Goal: Navigation & Orientation: Find specific page/section

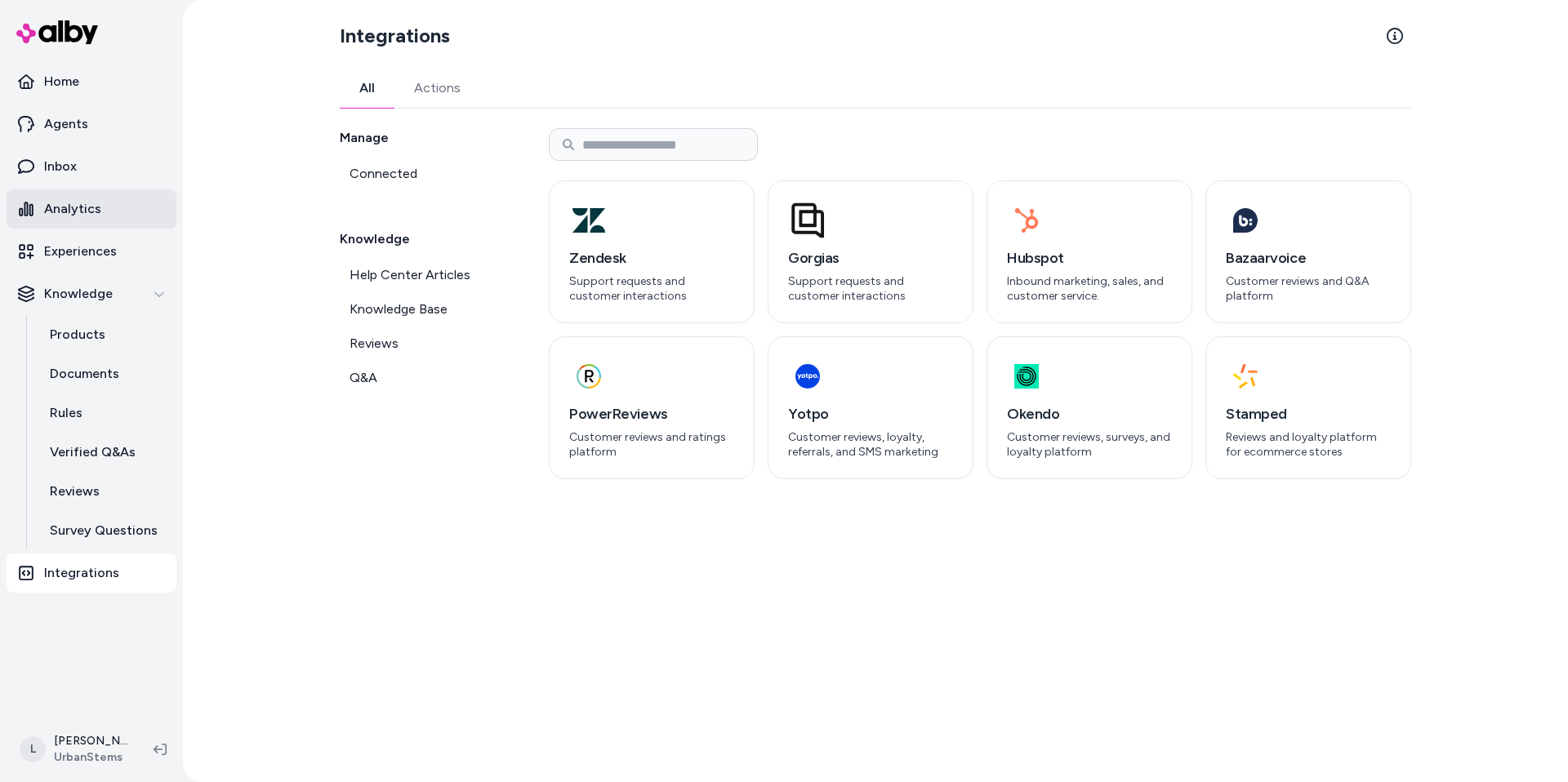
click at [101, 210] on link "Analytics" at bounding box center [91, 209] width 170 height 39
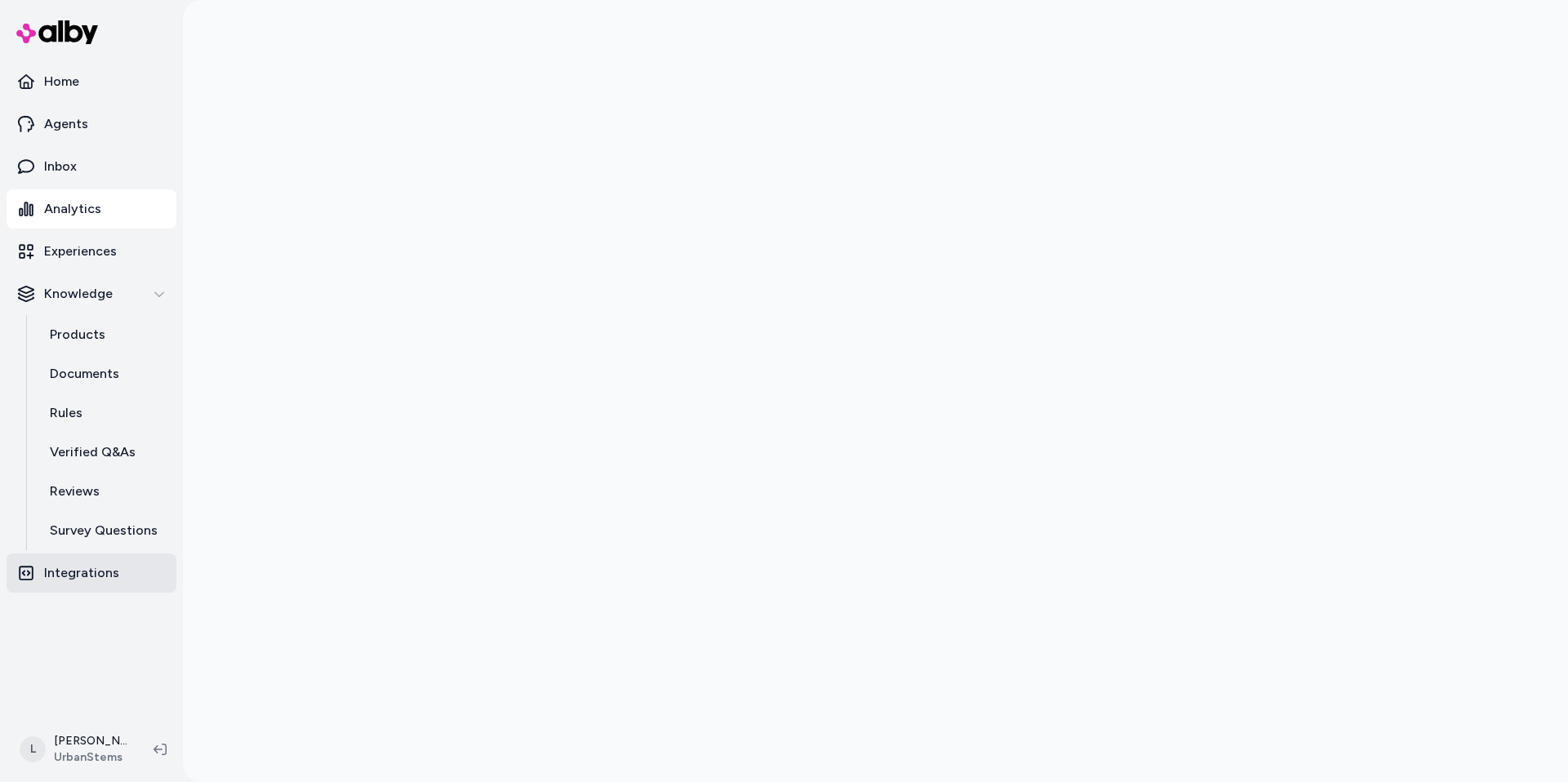
click at [87, 569] on p "Integrations" at bounding box center [82, 573] width 75 height 19
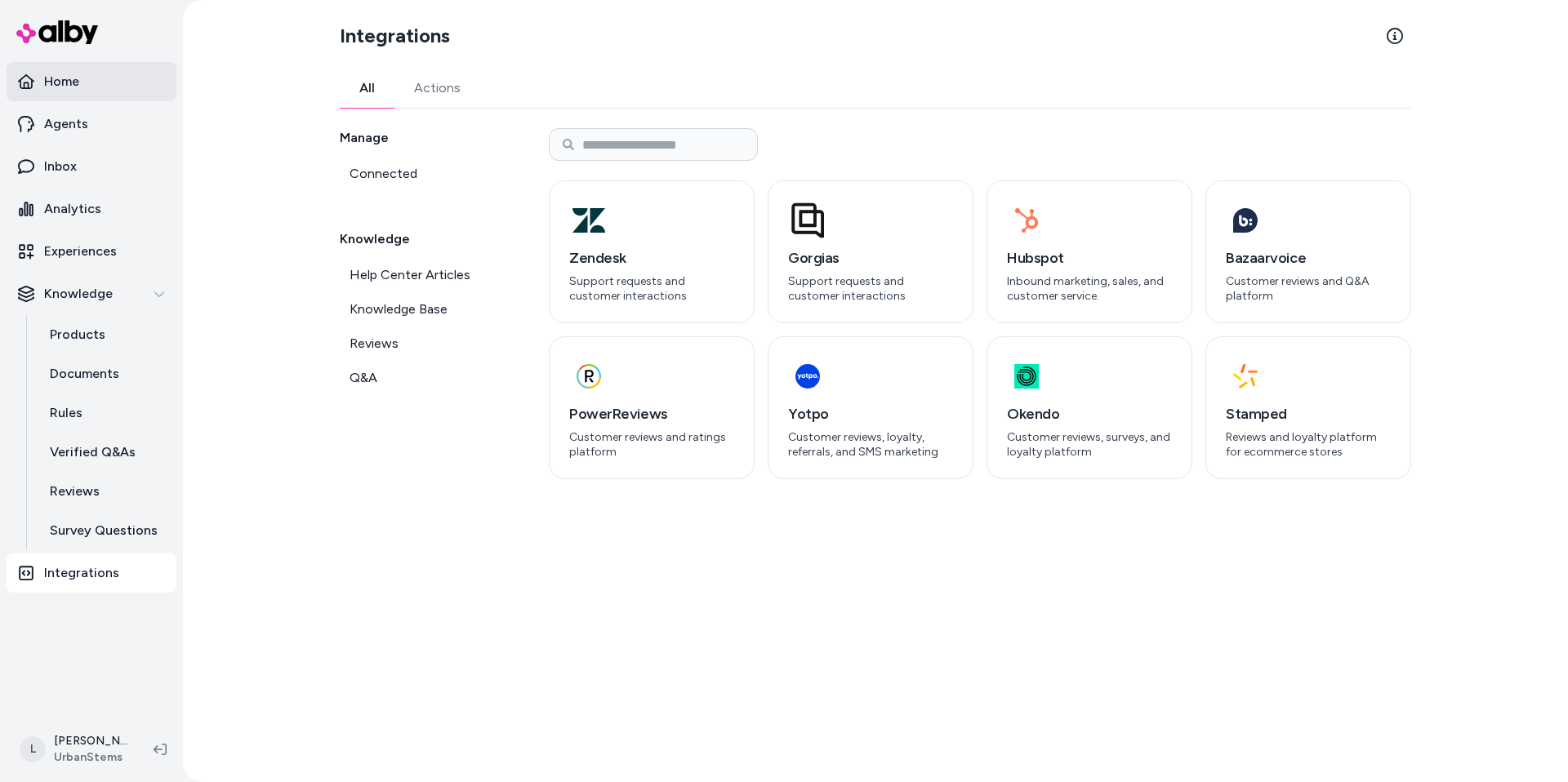
click at [66, 68] on link "Home" at bounding box center [91, 82] width 170 height 39
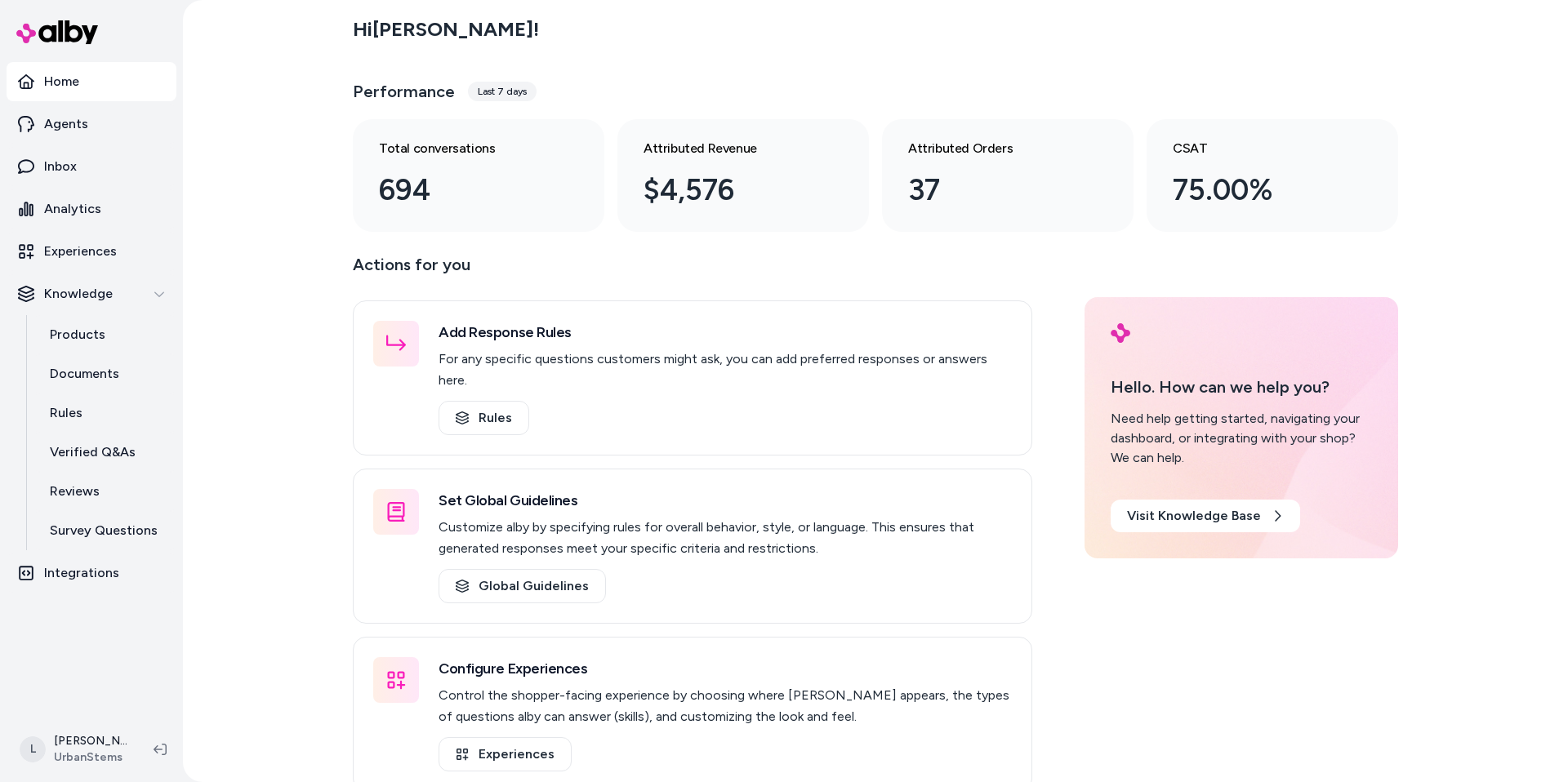
click at [83, 77] on link "Home" at bounding box center [91, 82] width 170 height 39
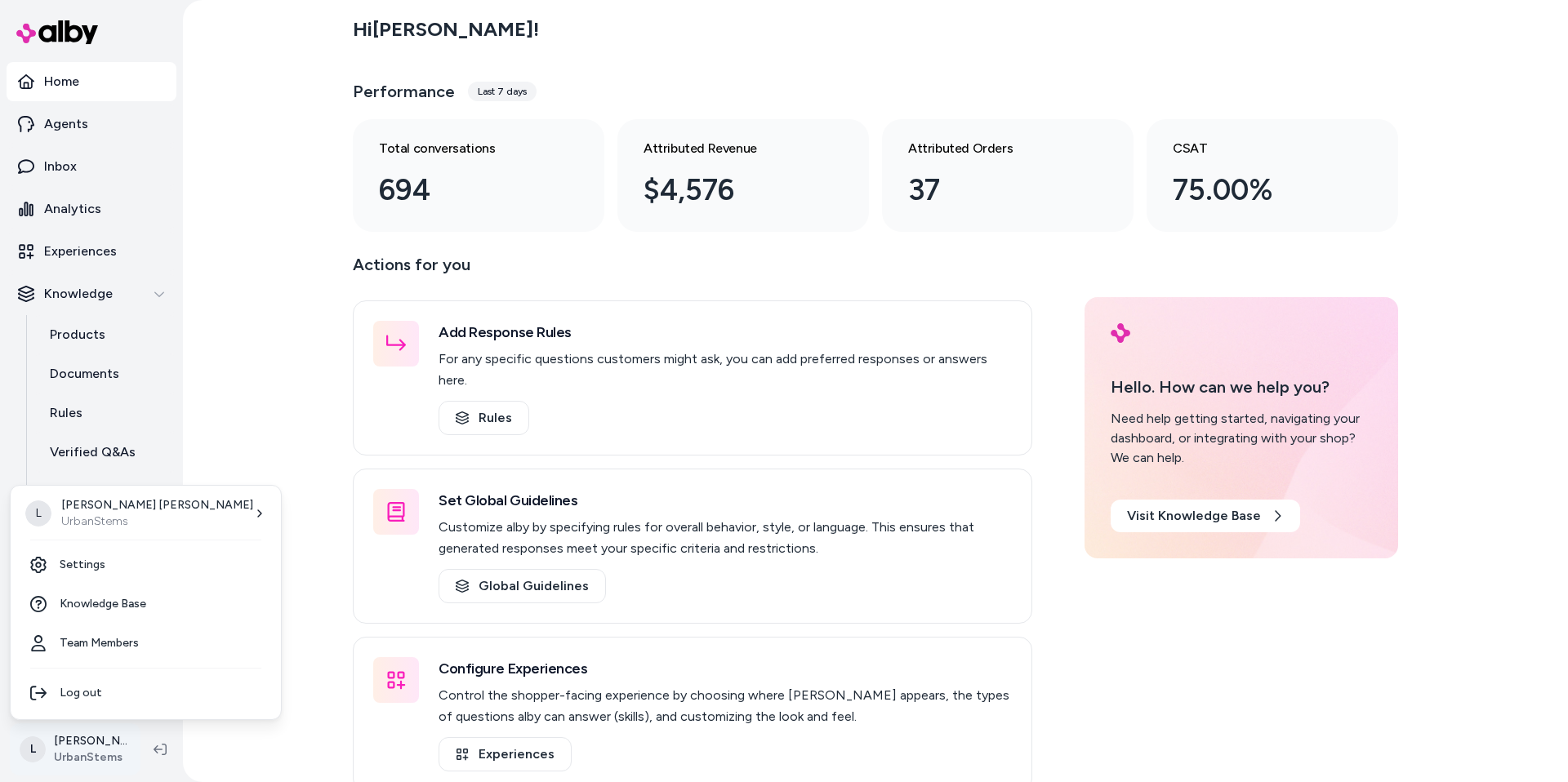
click at [71, 733] on html "Home Agents Inbox Analytics Experiences Knowledge Products Documents Rules Veri…" at bounding box center [784, 391] width 1568 height 782
click at [206, 493] on html "Home Agents Inbox Analytics Experiences Knowledge Products Documents Rules Veri…" at bounding box center [784, 391] width 1568 height 782
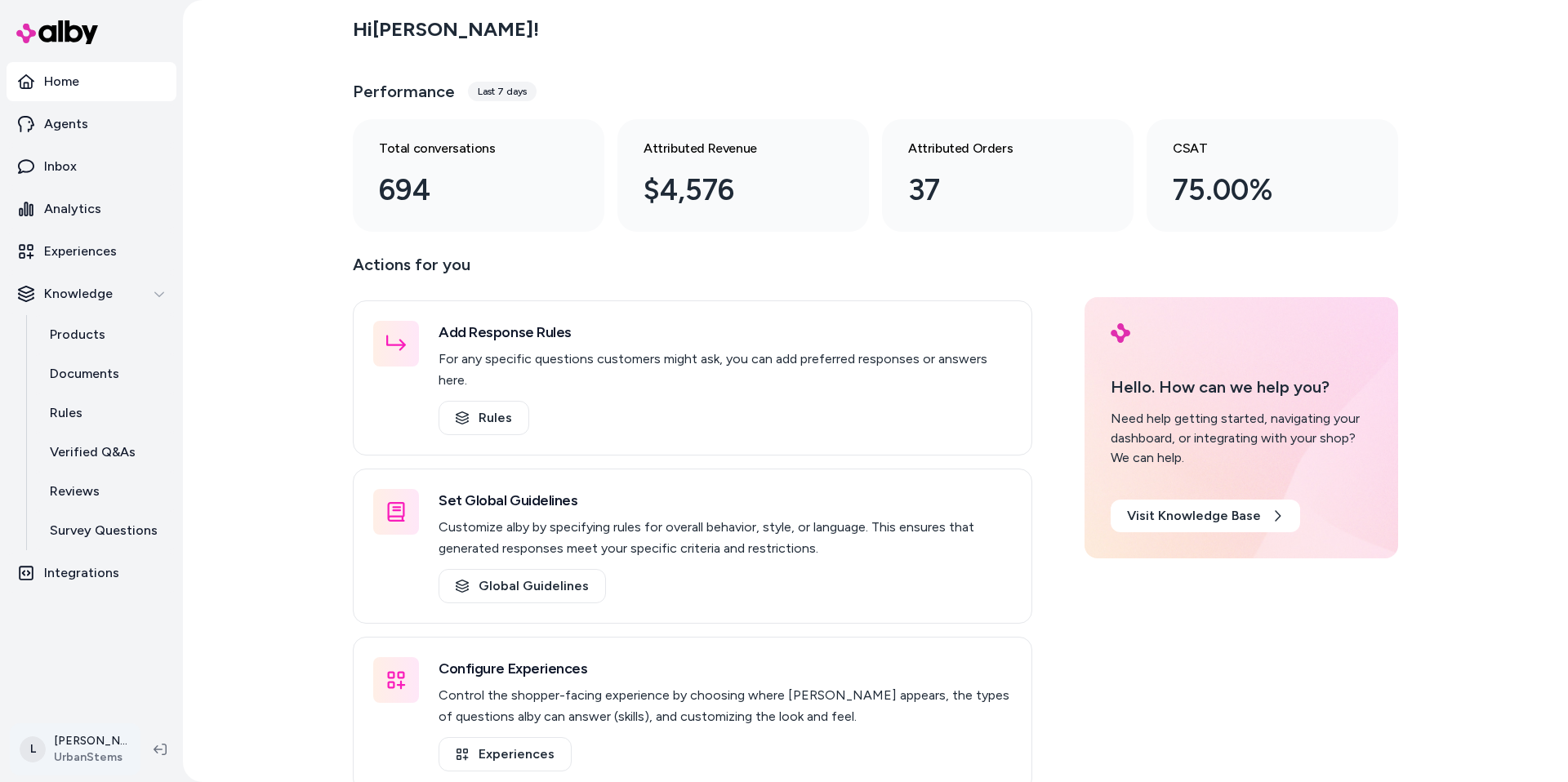
click at [79, 754] on html "Home Agents Inbox Analytics Experiences Knowledge Products Documents Rules Veri…" at bounding box center [784, 391] width 1568 height 782
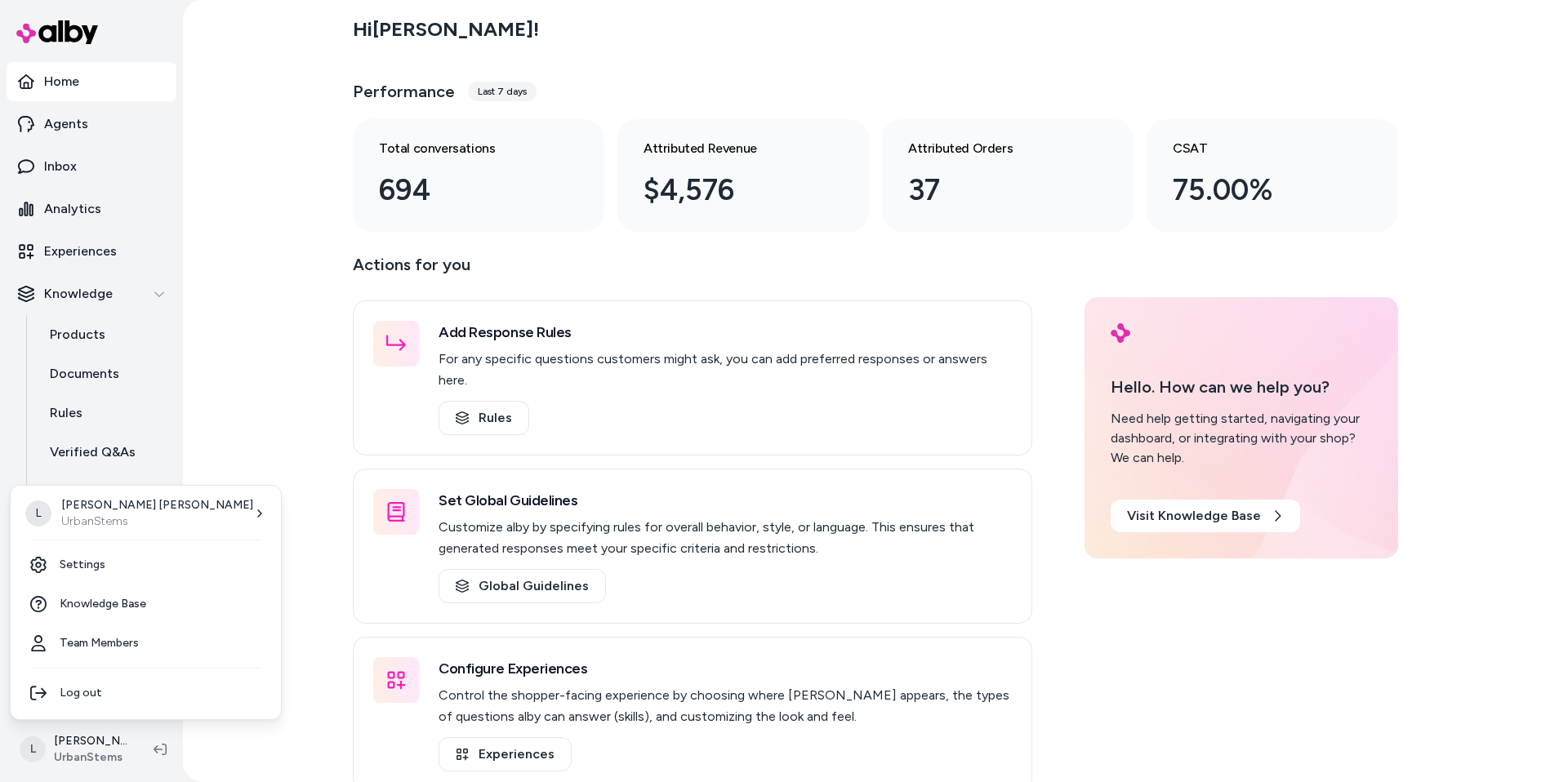
click at [253, 437] on html "Home Agents Inbox Analytics Experiences Knowledge Products Documents Rules Veri…" at bounding box center [784, 391] width 1568 height 782
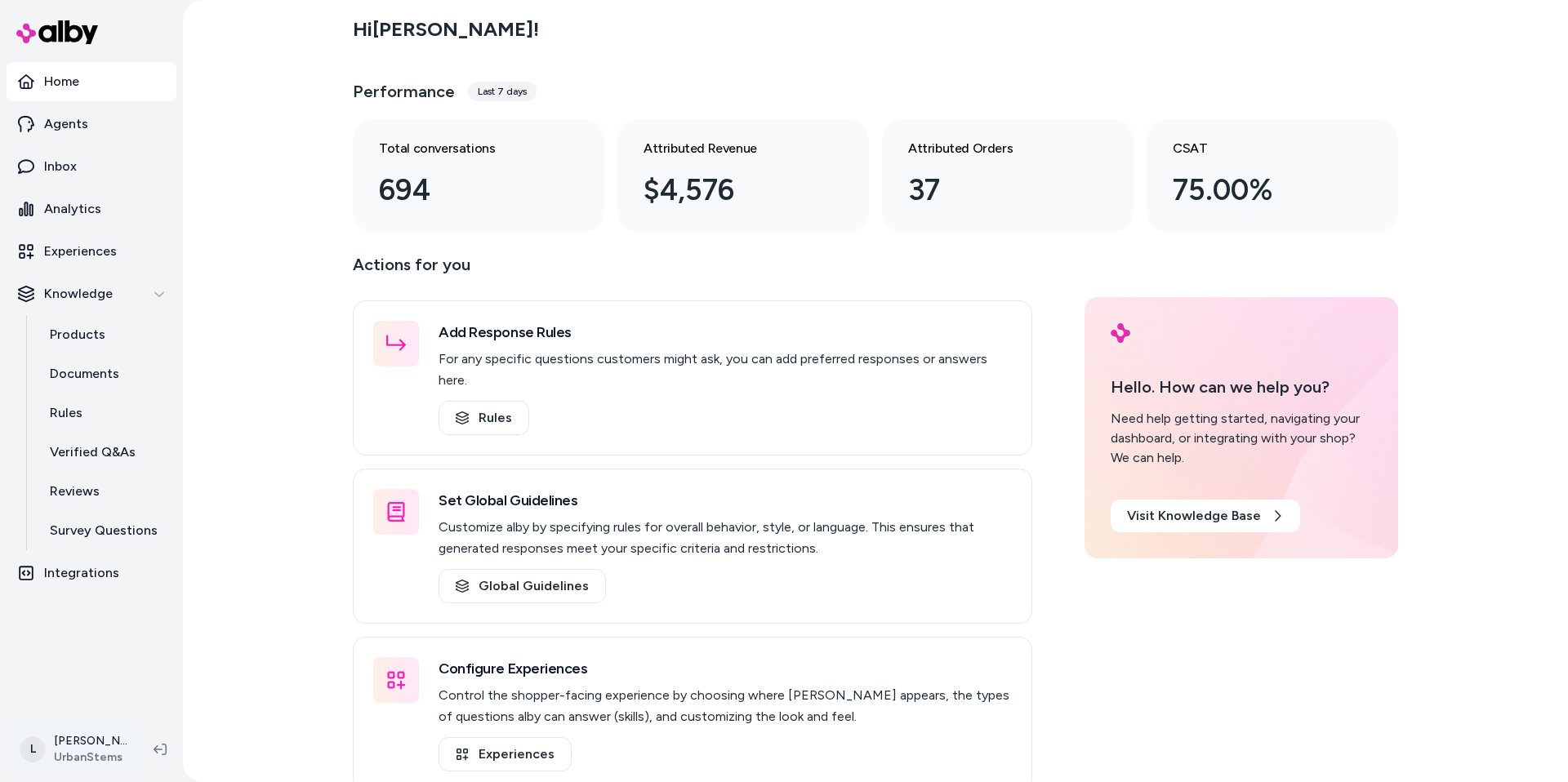
click at [89, 753] on html "Home Agents Inbox Analytics Experiences Knowledge Products Documents Rules Veri…" at bounding box center [784, 391] width 1568 height 782
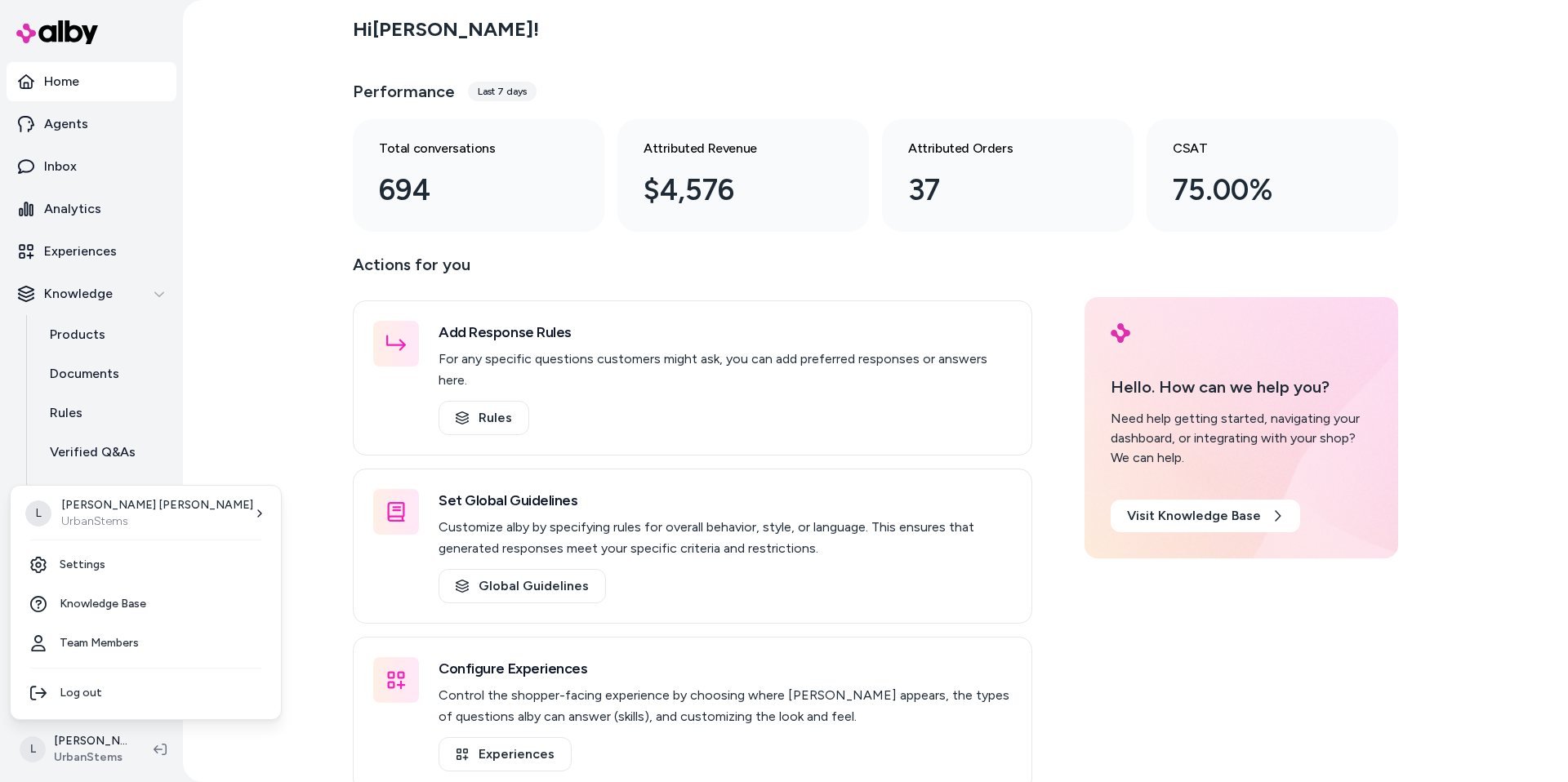
click at [244, 488] on html "Home Agents Inbox Analytics Experiences Knowledge Products Documents Rules Veri…" at bounding box center [784, 391] width 1568 height 782
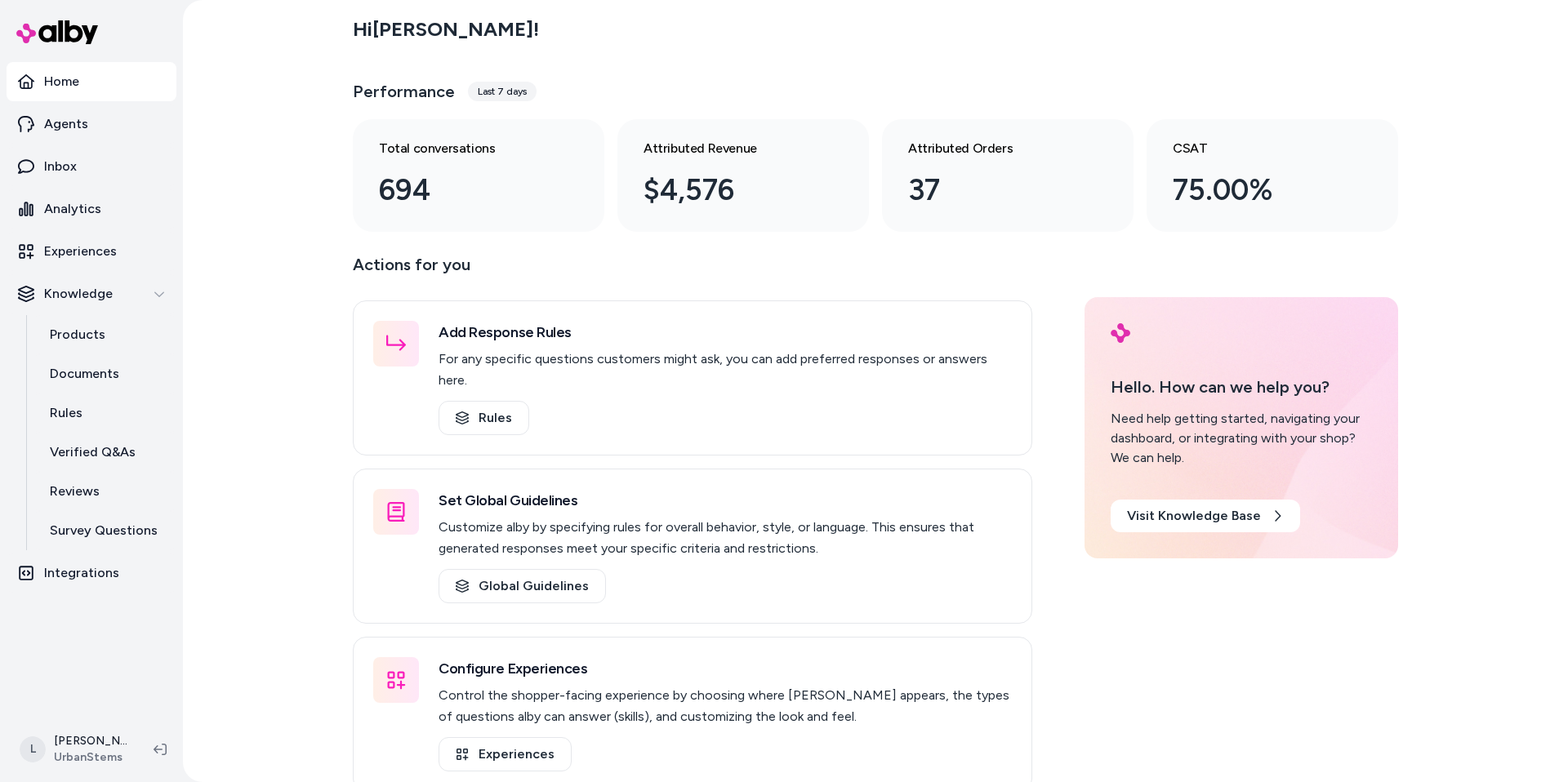
click at [311, 433] on div "Hi [PERSON_NAME] ! Performance Last 7 days Total conversations 694 Attributed R…" at bounding box center [875, 391] width 1385 height 782
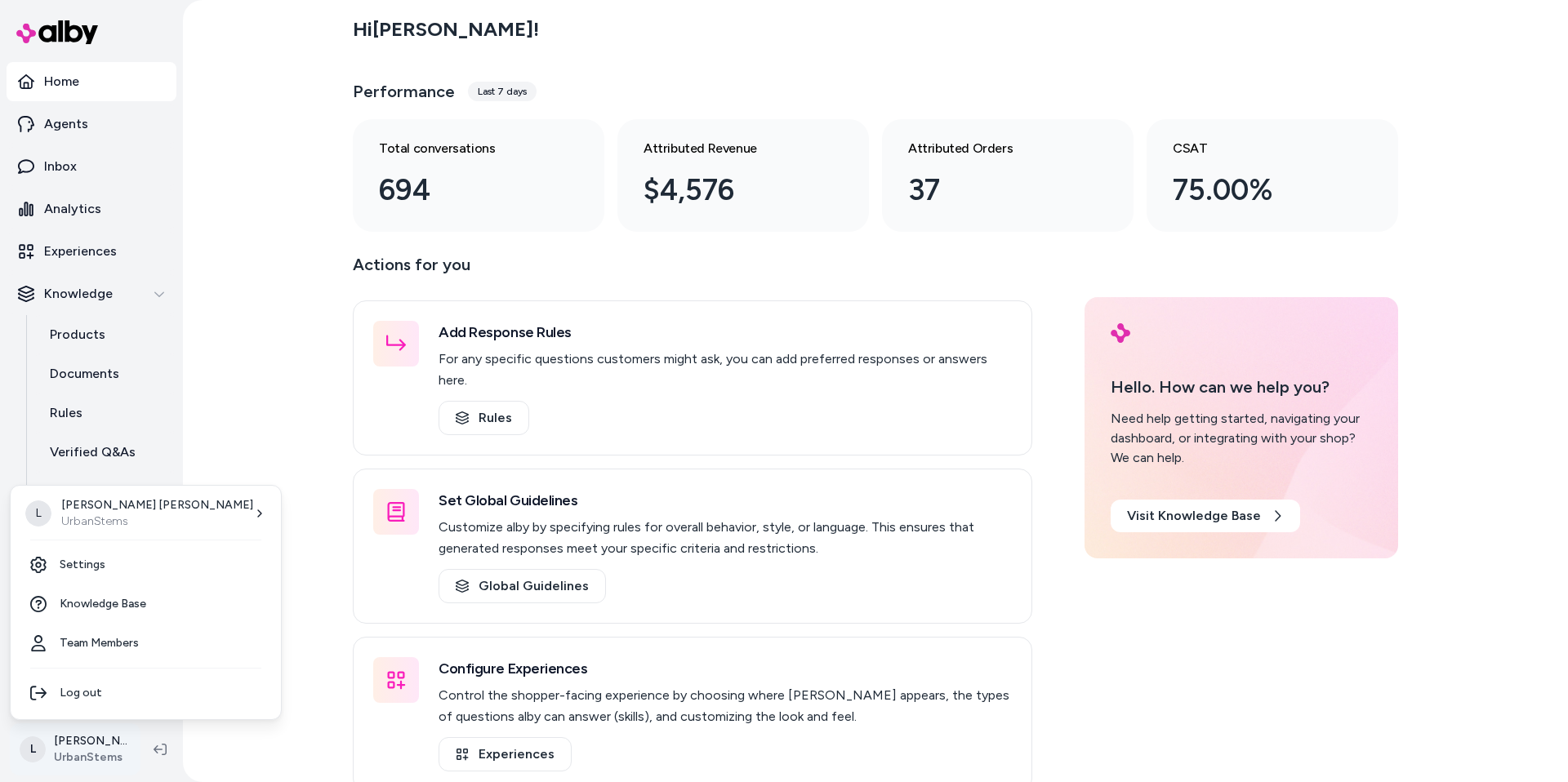
click at [65, 755] on html "Home Agents Inbox Analytics Experiences Knowledge Products Documents Rules Veri…" at bounding box center [784, 391] width 1568 height 782
click at [233, 477] on html "Home Agents Inbox Analytics Experiences Knowledge Products Documents Rules Veri…" at bounding box center [784, 391] width 1568 height 782
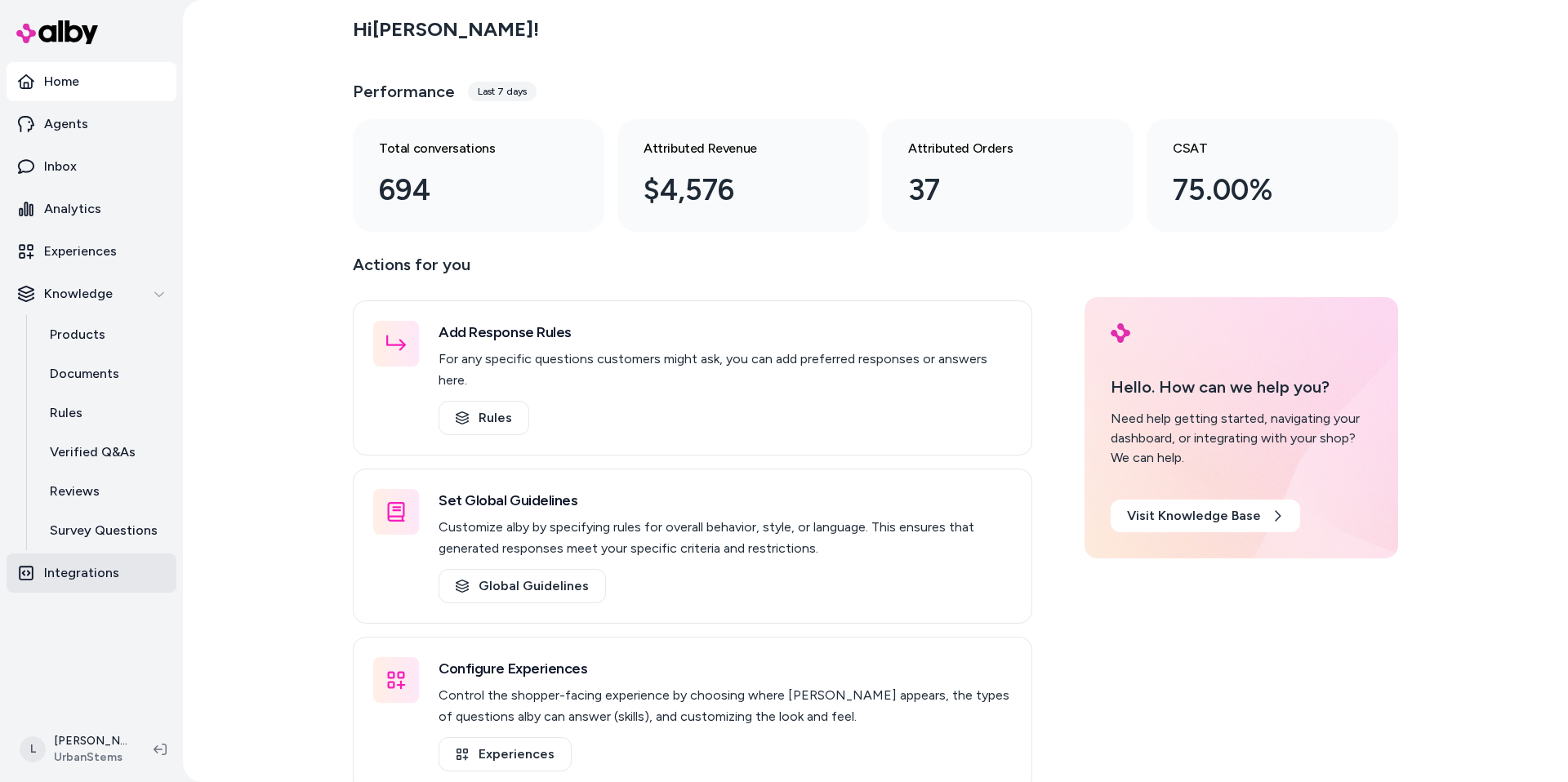
click at [96, 559] on link "Integrations" at bounding box center [91, 572] width 170 height 39
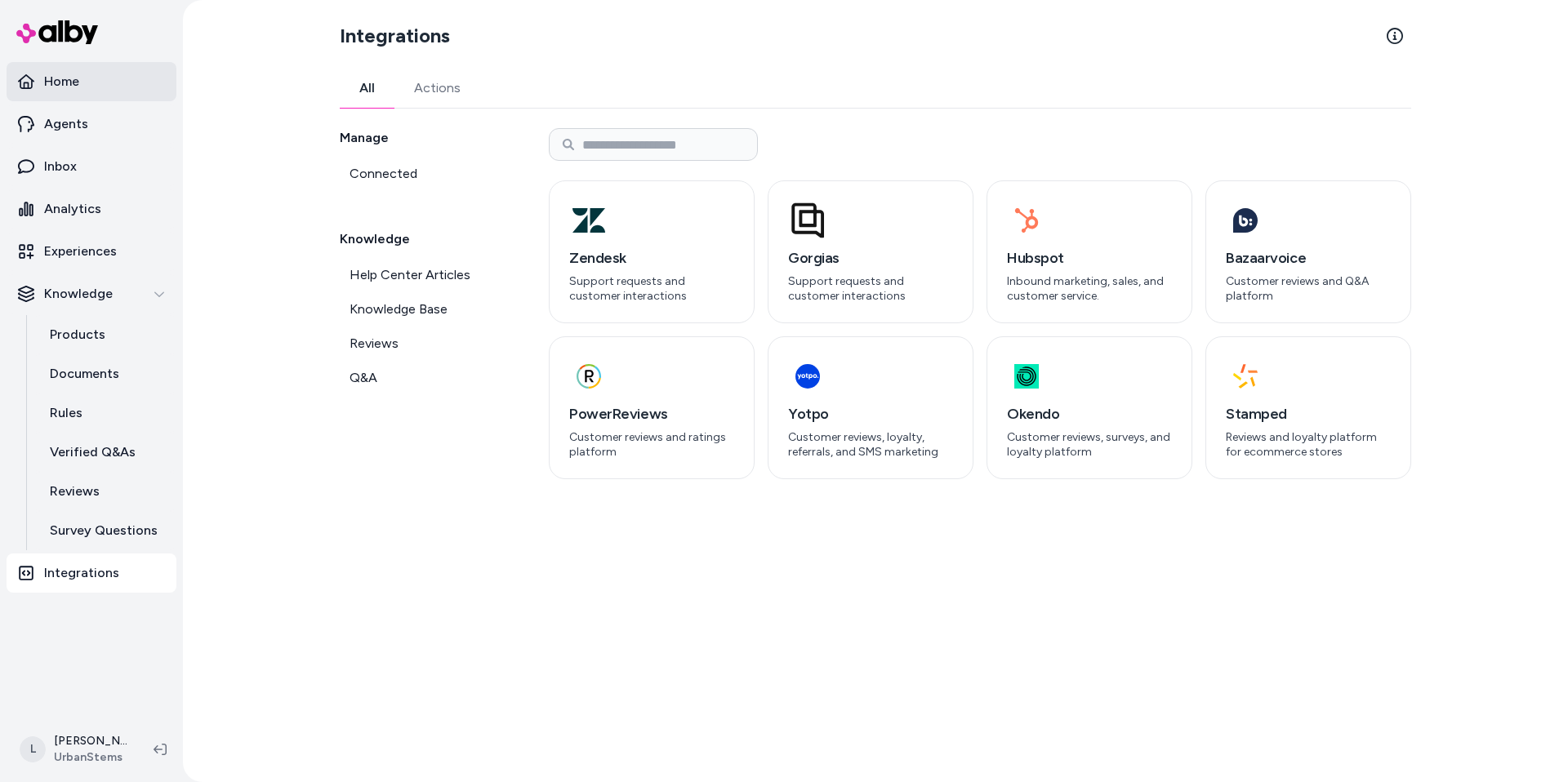
click at [79, 78] on p "Home" at bounding box center [61, 82] width 35 height 19
